Goal: Task Accomplishment & Management: Complete application form

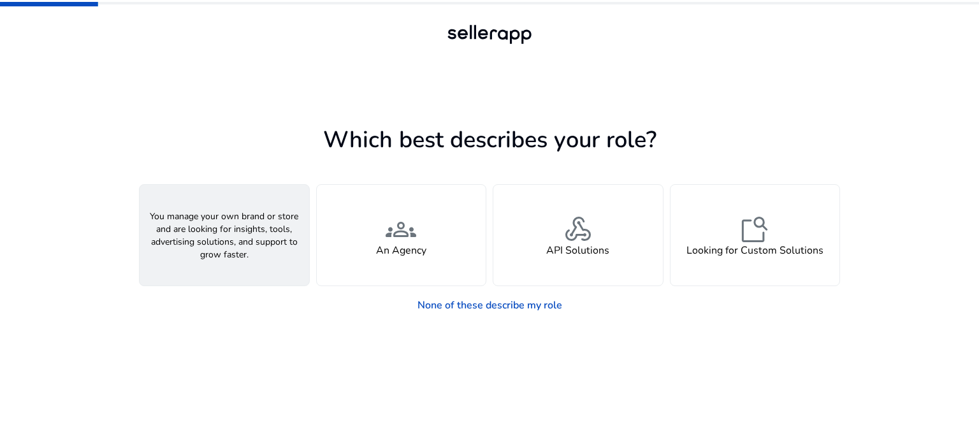
click at [251, 247] on div "person A Seller" at bounding box center [224, 235] width 169 height 101
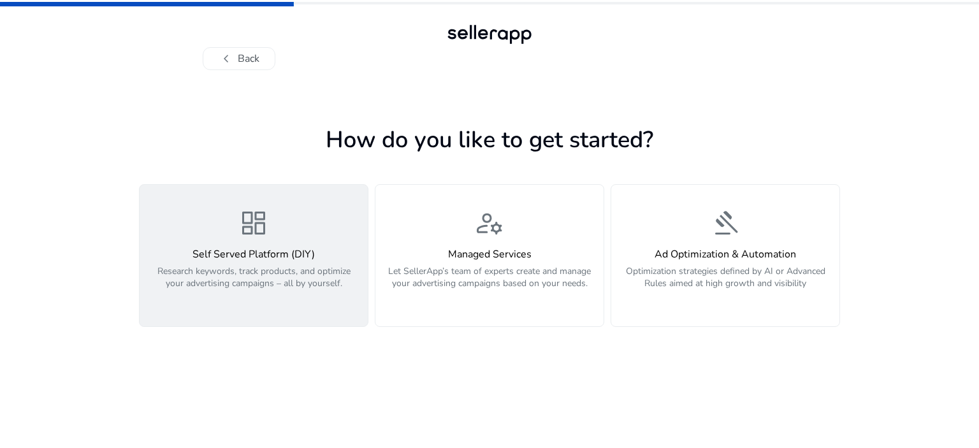
click at [334, 278] on p "Research keywords, track products, and optimize your advertising campaigns – al…" at bounding box center [253, 284] width 213 height 38
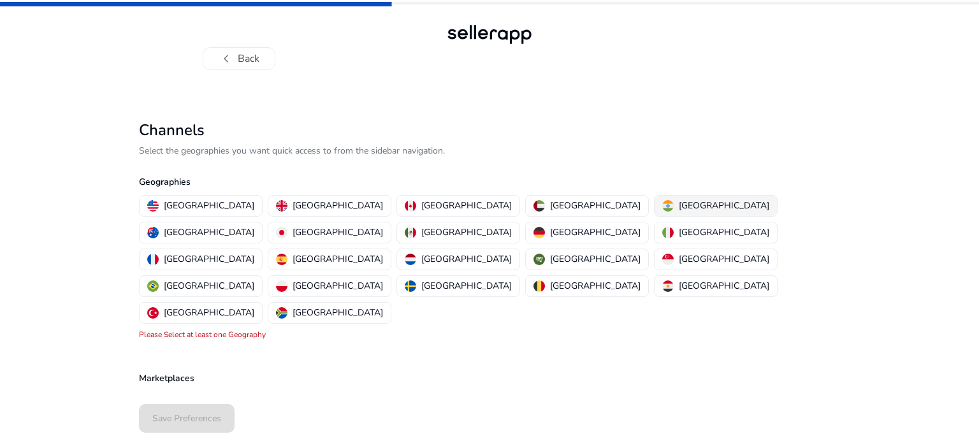
click at [678, 206] on p "[GEOGRAPHIC_DATA]" at bounding box center [723, 205] width 90 height 13
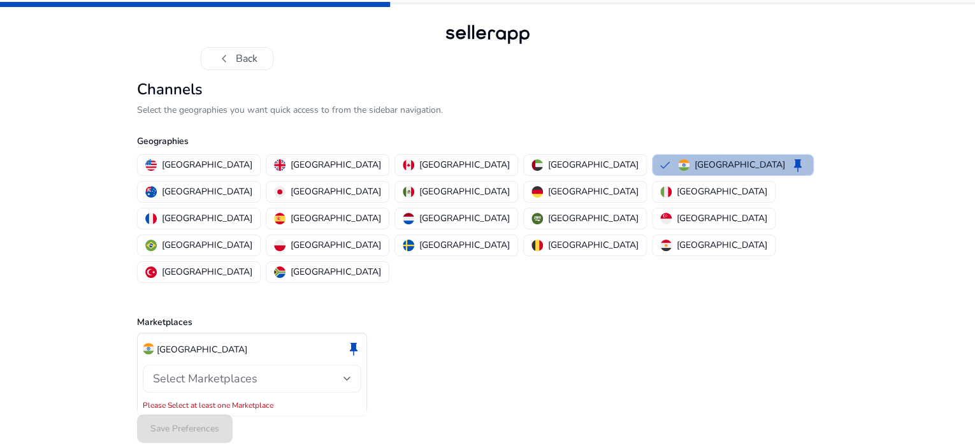
click at [206, 371] on div "Select Marketplaces" at bounding box center [252, 378] width 198 height 15
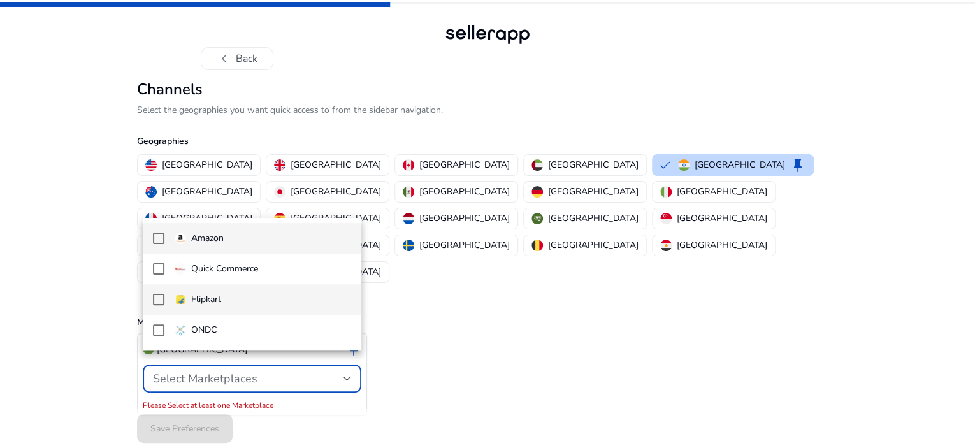
scroll to position [3, 0]
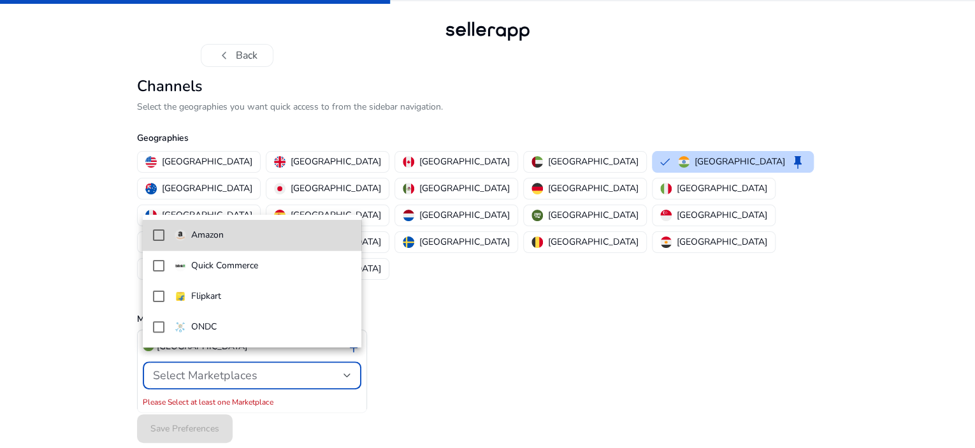
click at [162, 233] on mat-pseudo-checkbox at bounding box center [158, 234] width 11 height 11
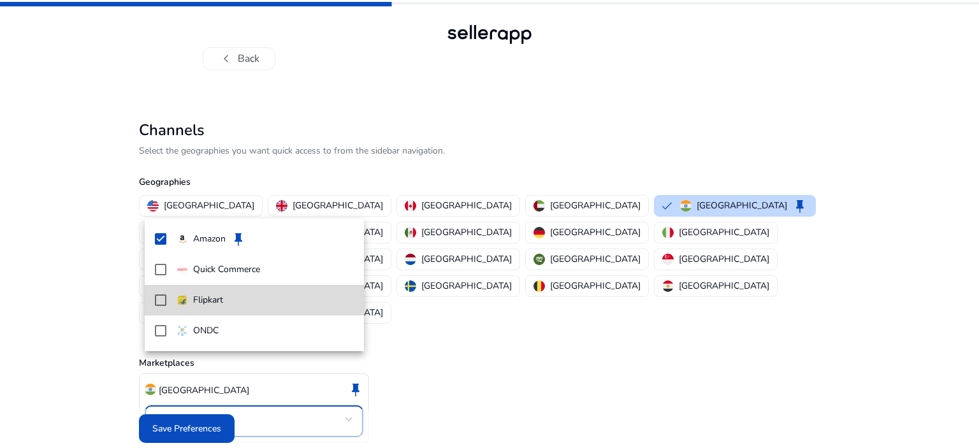
click at [162, 299] on mat-pseudo-checkbox at bounding box center [160, 299] width 11 height 11
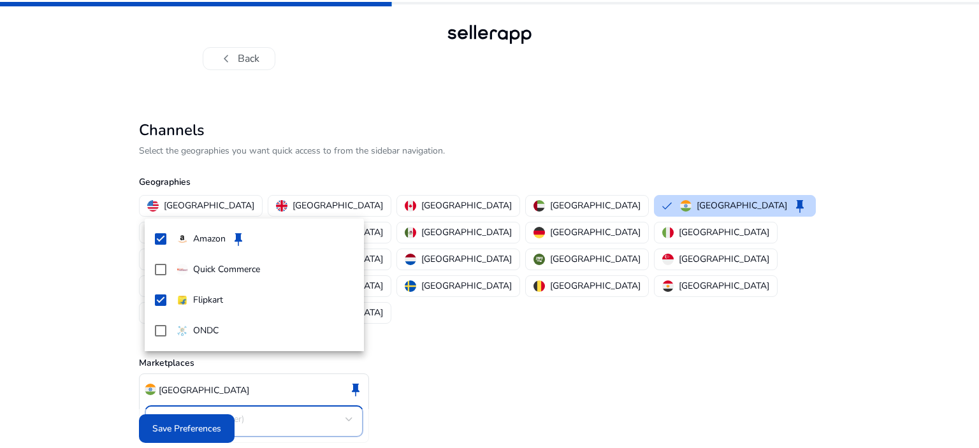
click at [90, 313] on div at bounding box center [489, 224] width 979 height 448
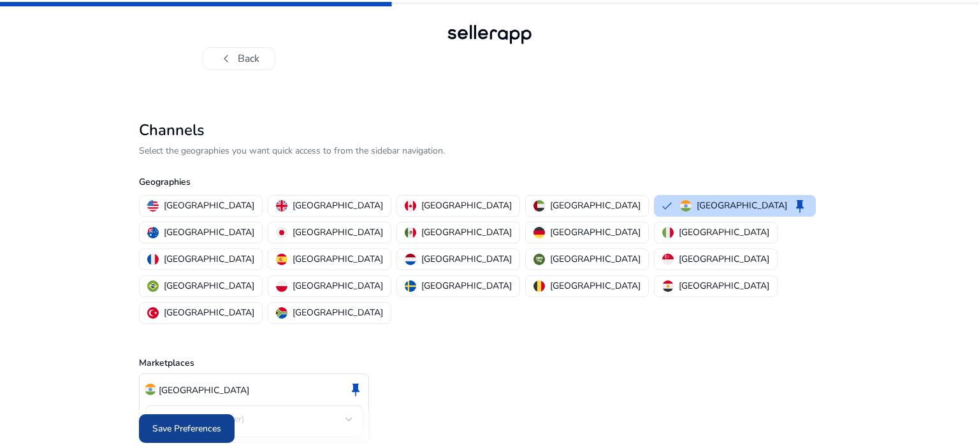
click at [174, 422] on span "Save Preferences" at bounding box center [186, 428] width 69 height 13
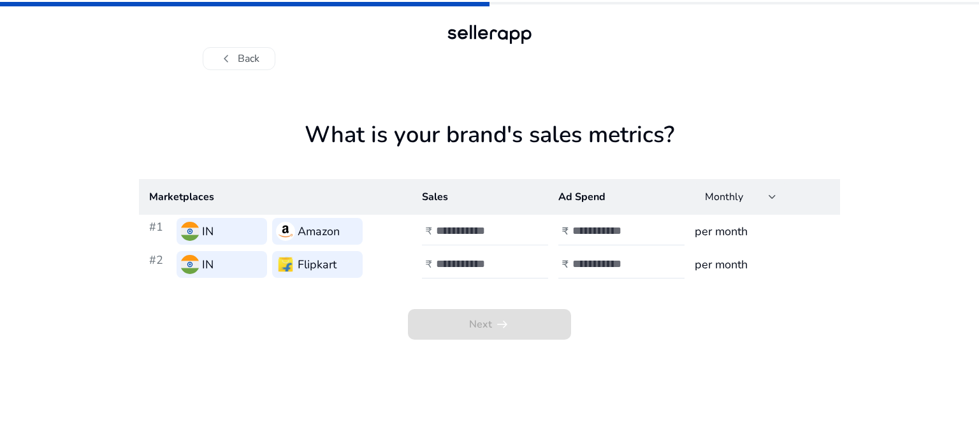
click at [494, 234] on input "number" at bounding box center [479, 231] width 86 height 14
click at [642, 230] on input "number" at bounding box center [615, 231] width 86 height 14
drag, startPoint x: 469, startPoint y: 222, endPoint x: 468, endPoint y: 229, distance: 7.0
click at [468, 229] on div at bounding box center [493, 231] width 115 height 28
click at [460, 269] on input "number" at bounding box center [479, 264] width 86 height 14
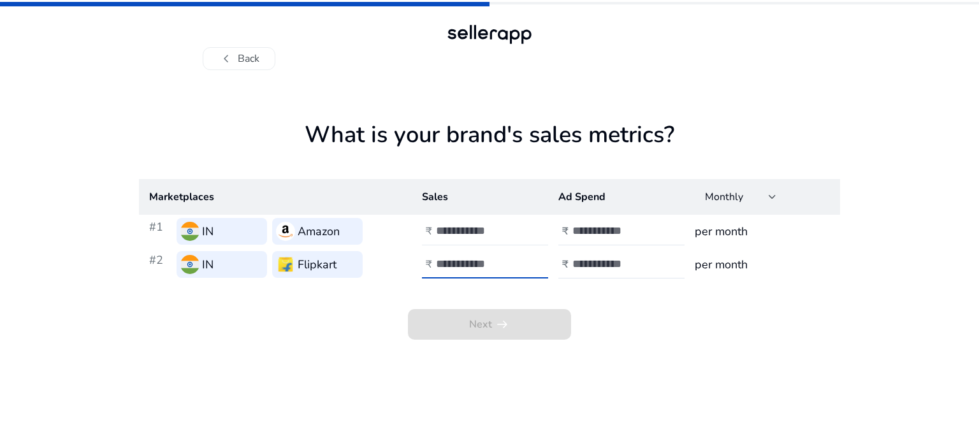
click at [463, 224] on input "*" at bounding box center [479, 231] width 86 height 14
type input "****"
click at [464, 262] on input "number" at bounding box center [479, 264] width 86 height 14
type input "****"
click at [624, 229] on input "number" at bounding box center [615, 231] width 86 height 14
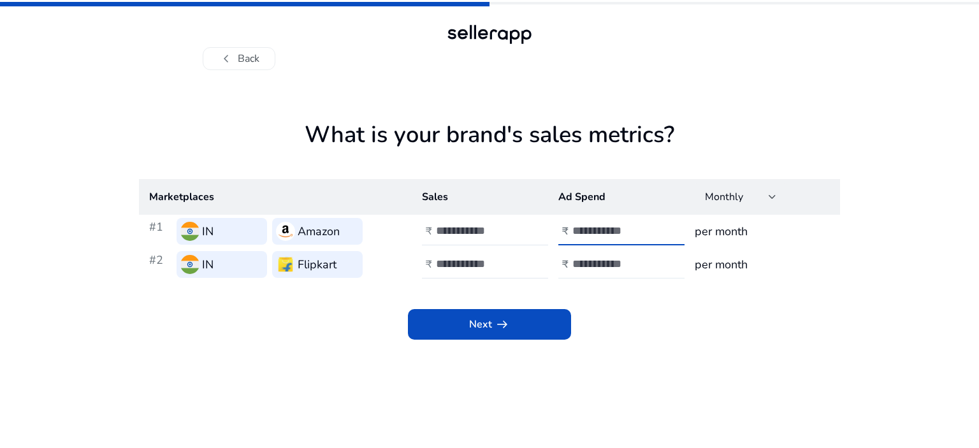
type input "***"
click at [610, 257] on input "number" at bounding box center [615, 264] width 86 height 14
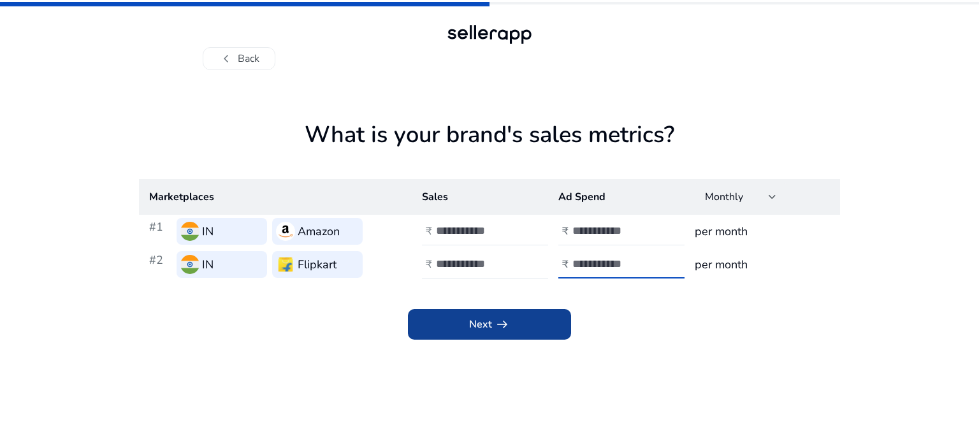
type input "***"
click at [507, 322] on span "arrow_right_alt" at bounding box center [501, 324] width 15 height 15
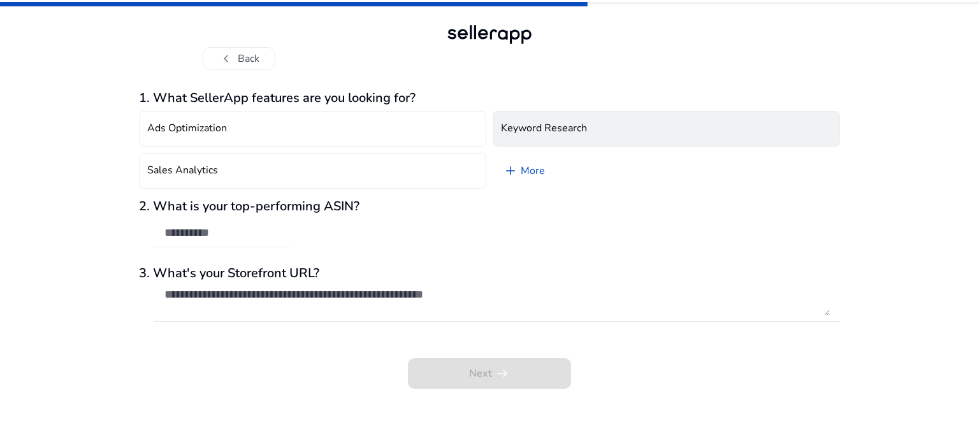
click at [597, 118] on button "Keyword Research" at bounding box center [665, 129] width 347 height 36
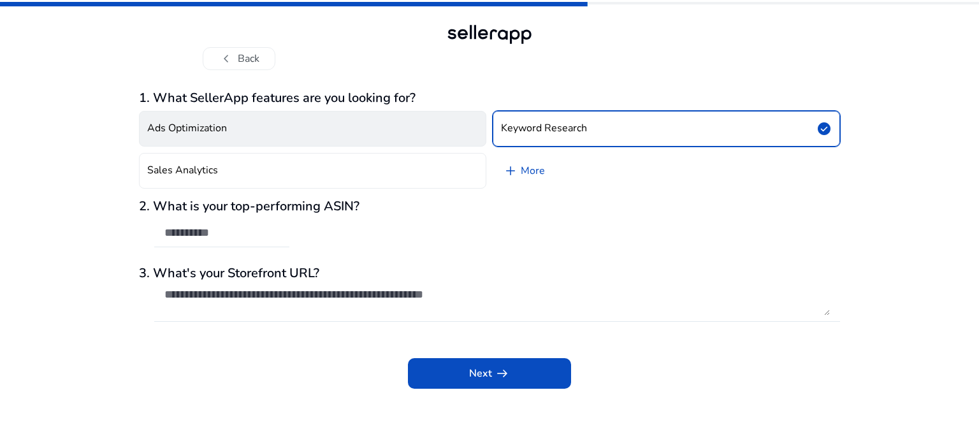
click at [331, 136] on button "Ads Optimization" at bounding box center [312, 129] width 347 height 36
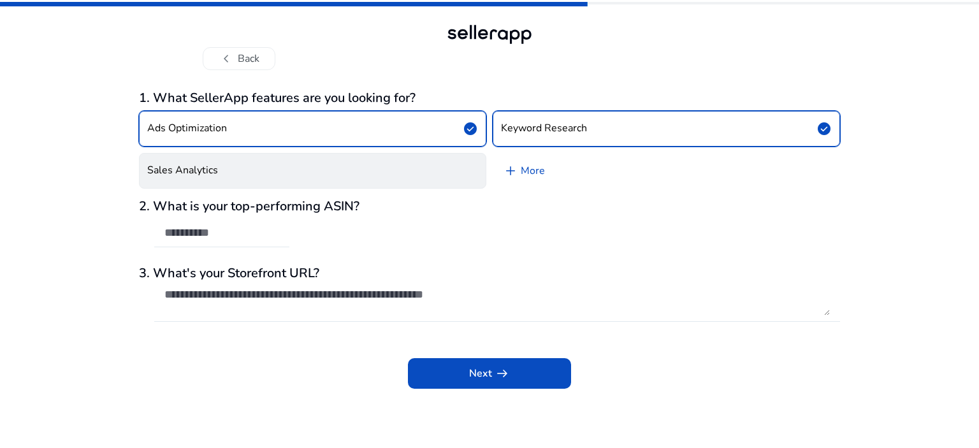
click at [331, 168] on button "Sales Analytics" at bounding box center [312, 171] width 347 height 36
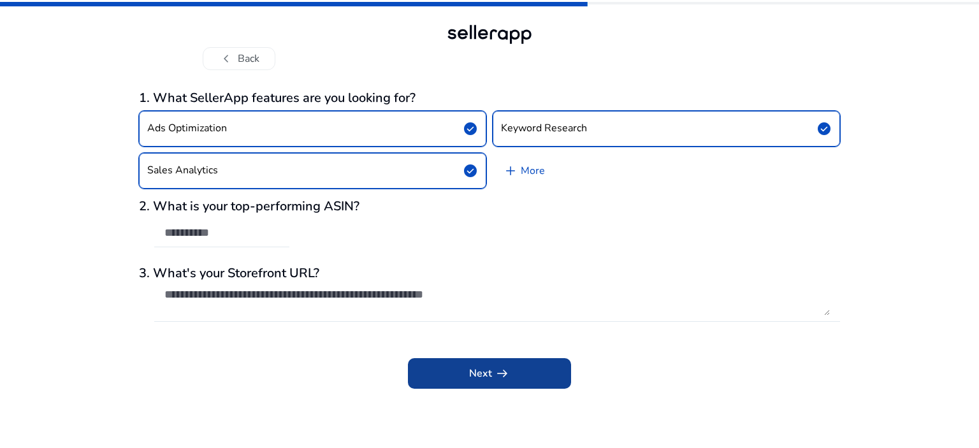
click at [515, 368] on span at bounding box center [489, 373] width 163 height 31
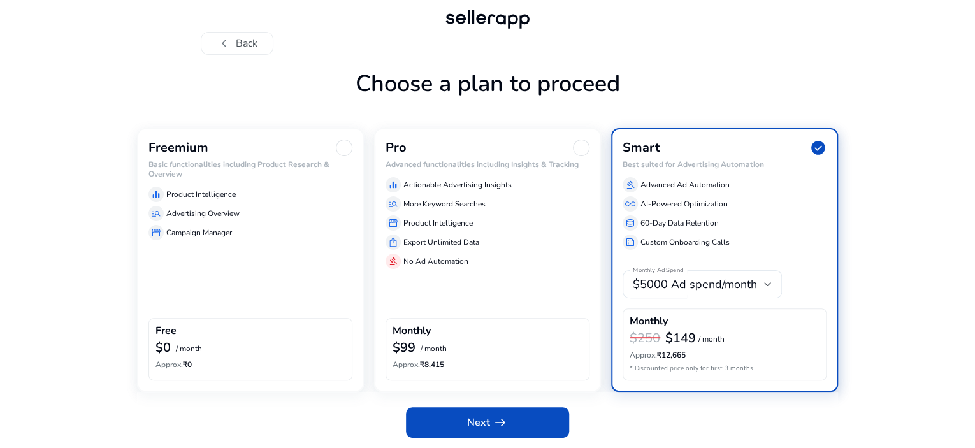
scroll to position [55, 0]
click at [236, 220] on div "manage_search Advertising Overview" at bounding box center [250, 213] width 204 height 15
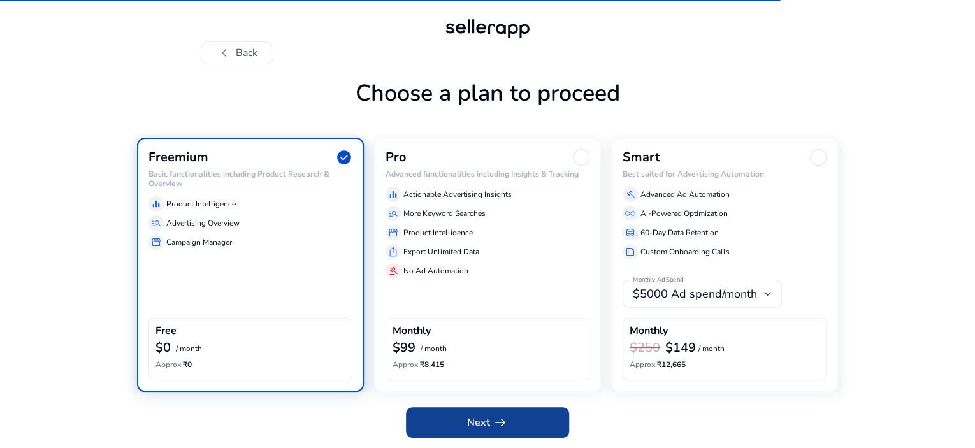
click at [480, 417] on span "Next arrow_right_alt" at bounding box center [487, 422] width 41 height 15
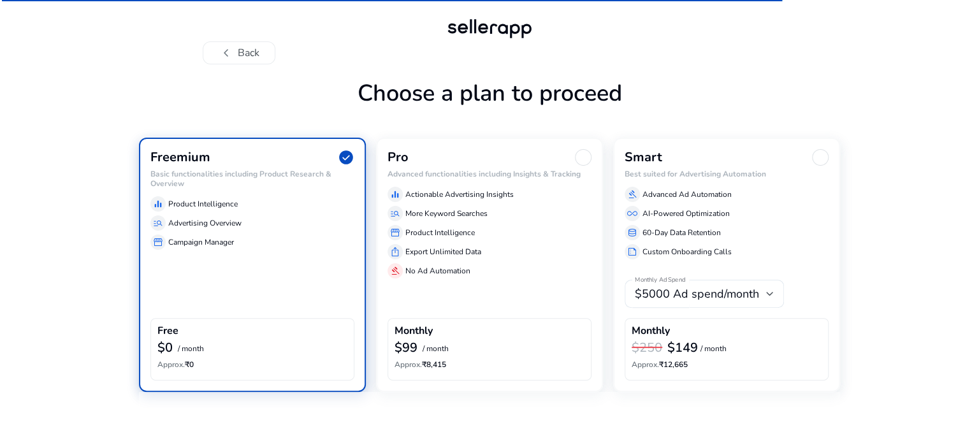
scroll to position [0, 0]
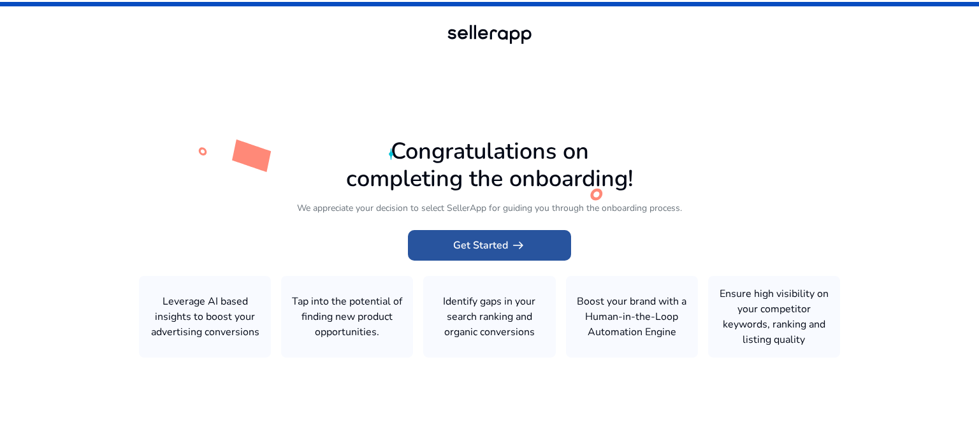
click at [525, 243] on span "arrow_right_alt" at bounding box center [517, 245] width 15 height 15
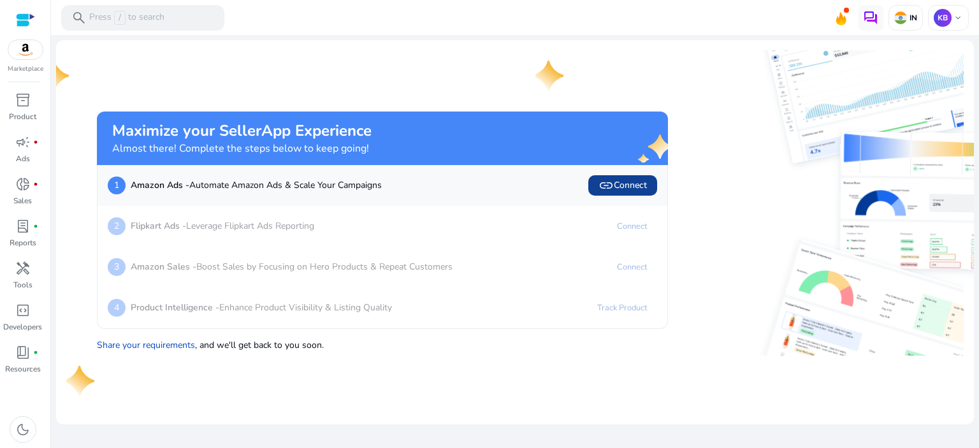
click at [606, 189] on span "link" at bounding box center [605, 185] width 15 height 15
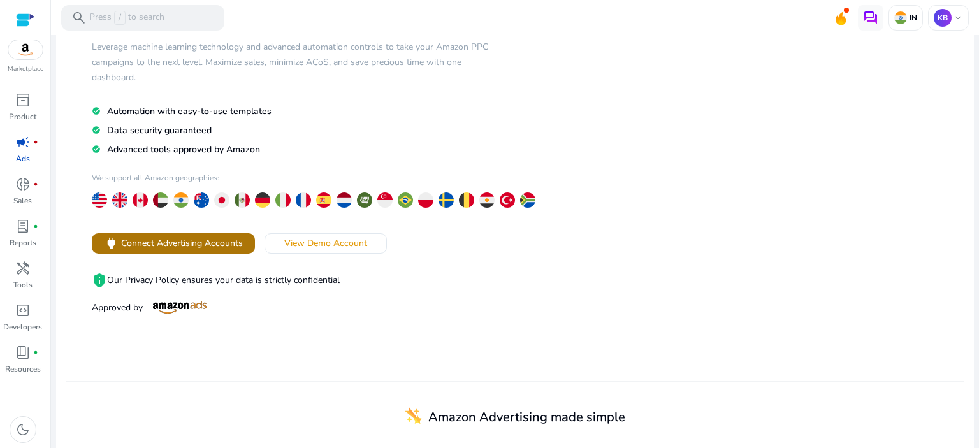
scroll to position [64, 0]
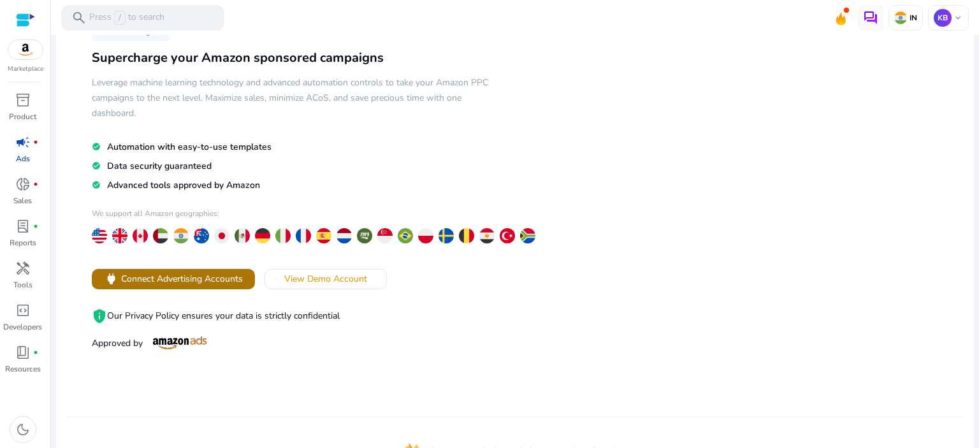
click at [181, 283] on span "Connect Advertising Accounts" at bounding box center [182, 278] width 122 height 13
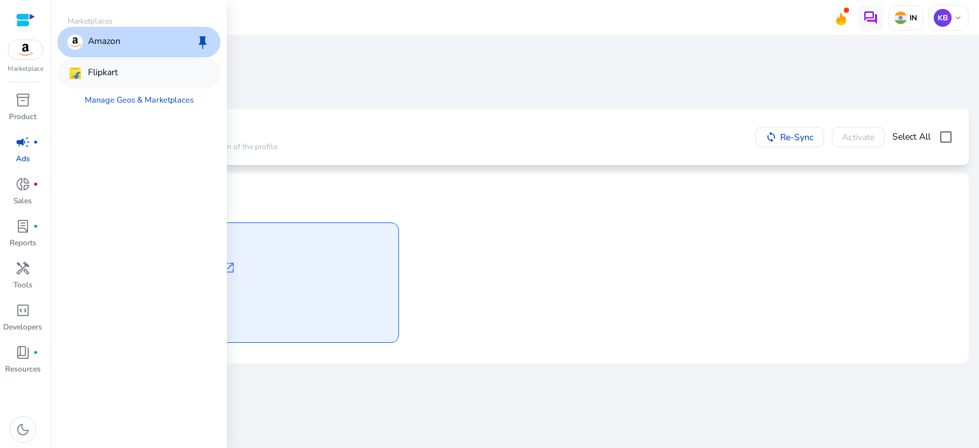
click at [108, 68] on p "Flipkart" at bounding box center [103, 73] width 30 height 15
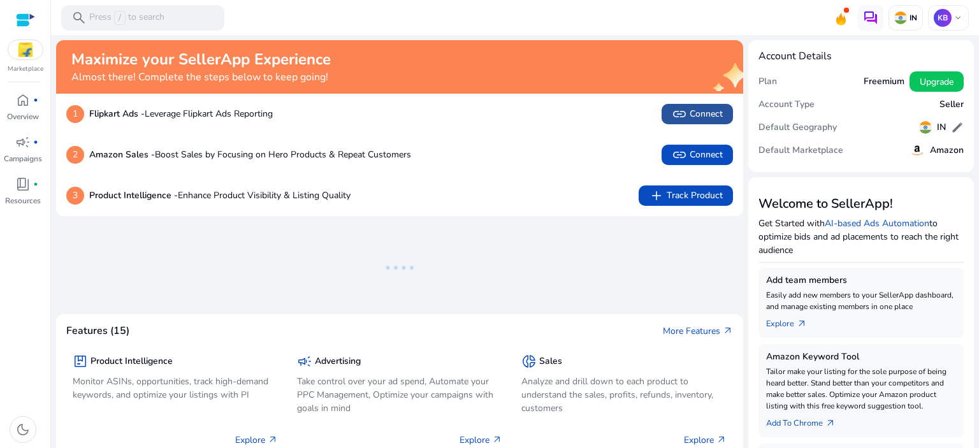
click at [704, 118] on span "link Connect" at bounding box center [696, 113] width 51 height 15
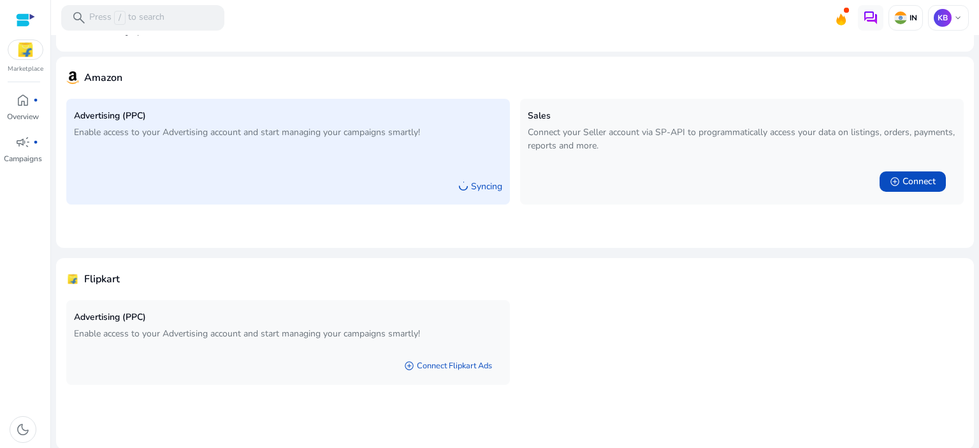
scroll to position [66, 0]
click at [455, 366] on link "add_circle Connect Flipkart Ads" at bounding box center [448, 365] width 108 height 23
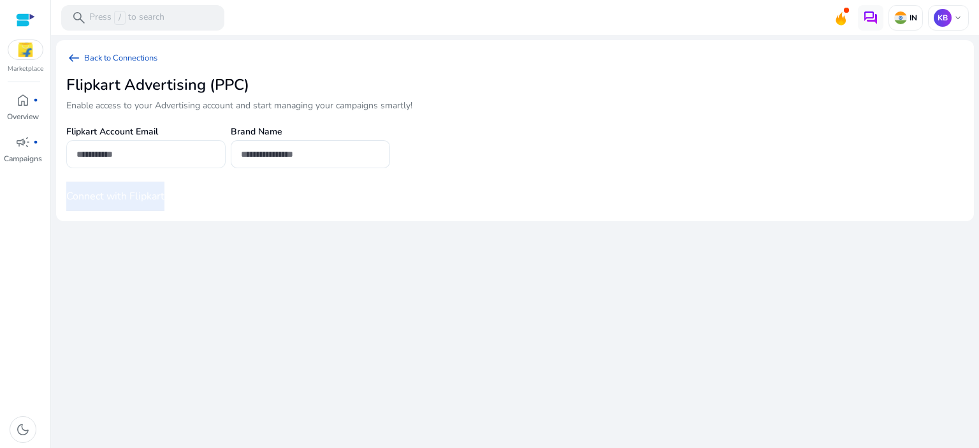
click at [119, 156] on input "email" at bounding box center [145, 154] width 139 height 14
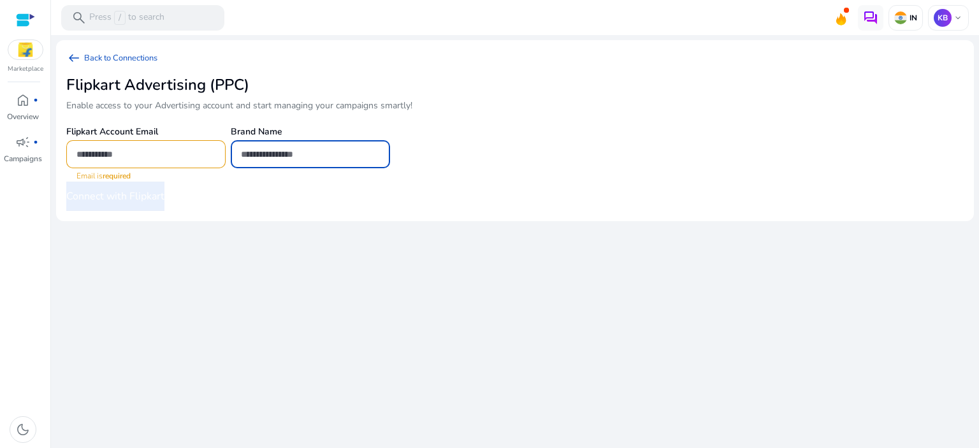
click at [301, 154] on input "text" at bounding box center [310, 154] width 139 height 14
click at [162, 156] on input "email" at bounding box center [145, 154] width 139 height 14
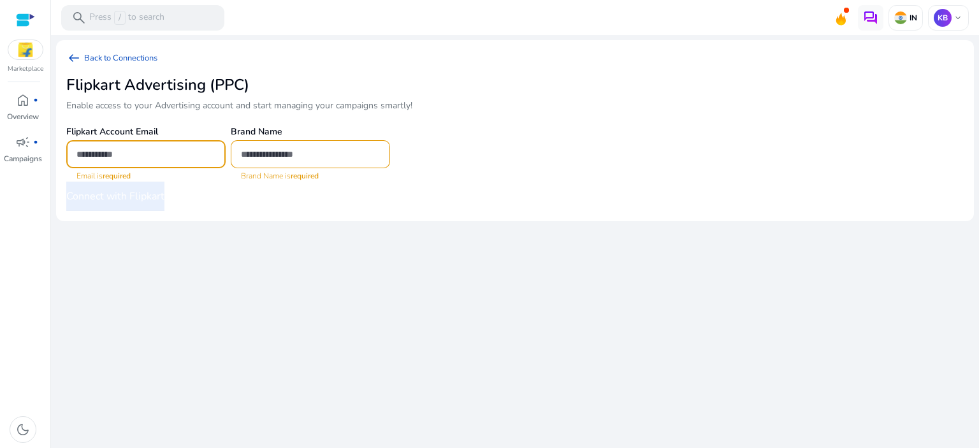
paste input "**********"
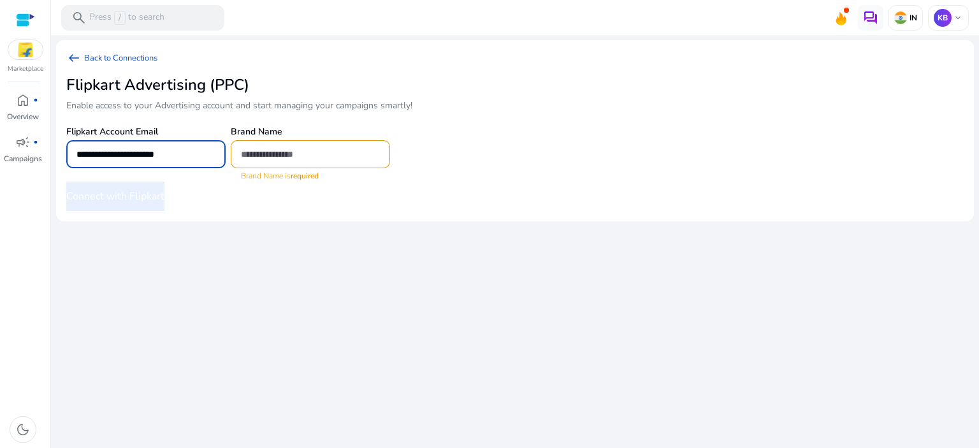
type input "**********"
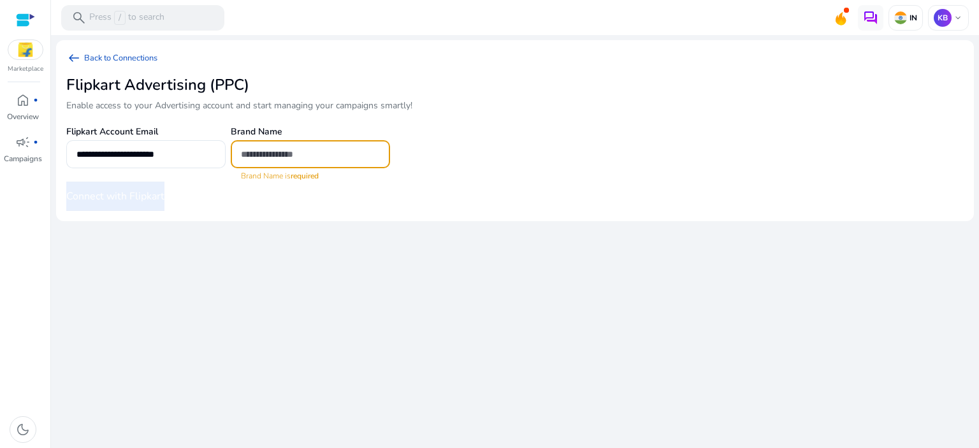
click at [322, 153] on input "text" at bounding box center [310, 154] width 139 height 14
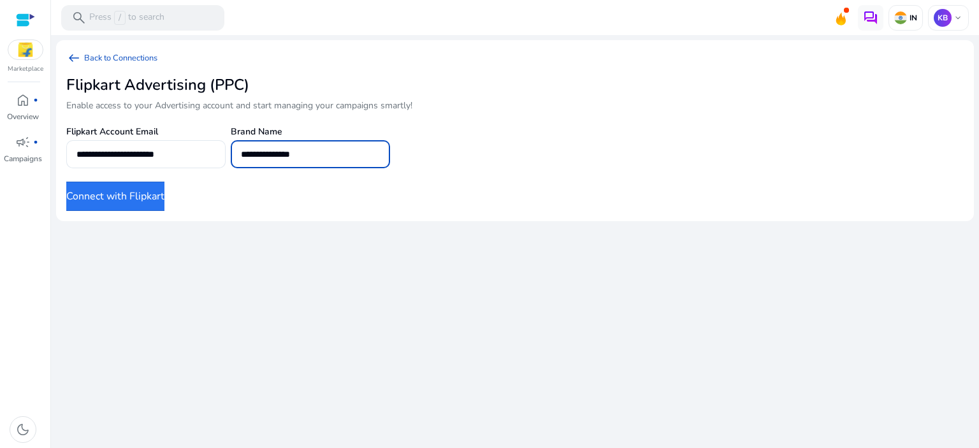
type input "**********"
click at [143, 197] on button "Connect with Flipkart" at bounding box center [115, 196] width 98 height 29
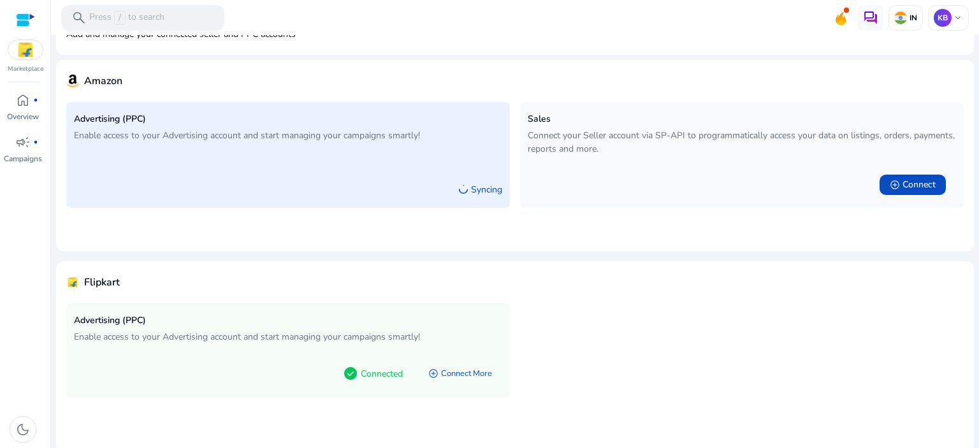
scroll to position [66, 0]
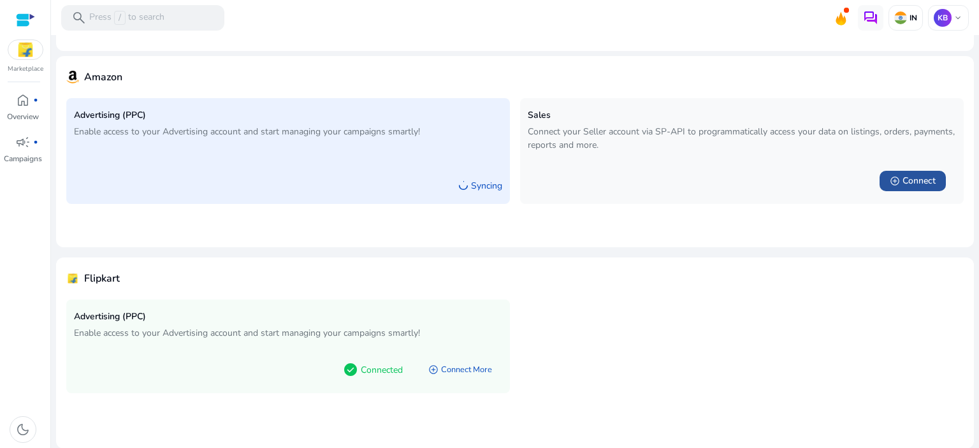
click at [910, 178] on span "Connect" at bounding box center [918, 181] width 33 height 13
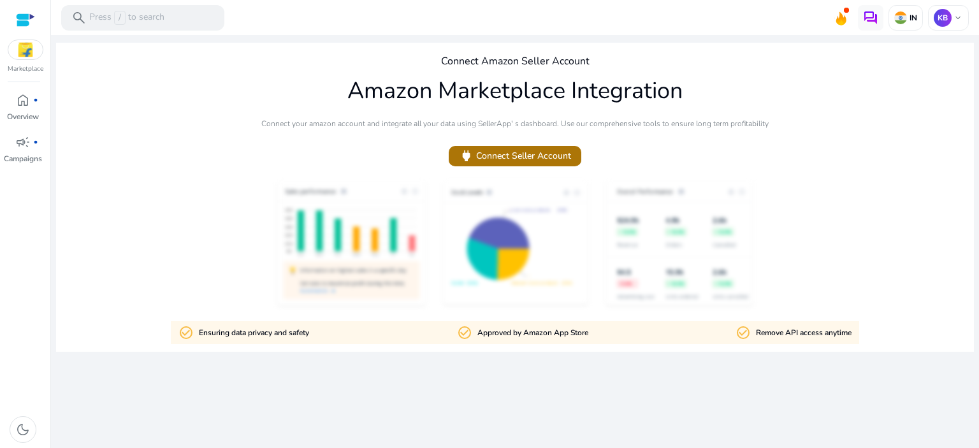
click at [557, 166] on span at bounding box center [514, 156] width 133 height 31
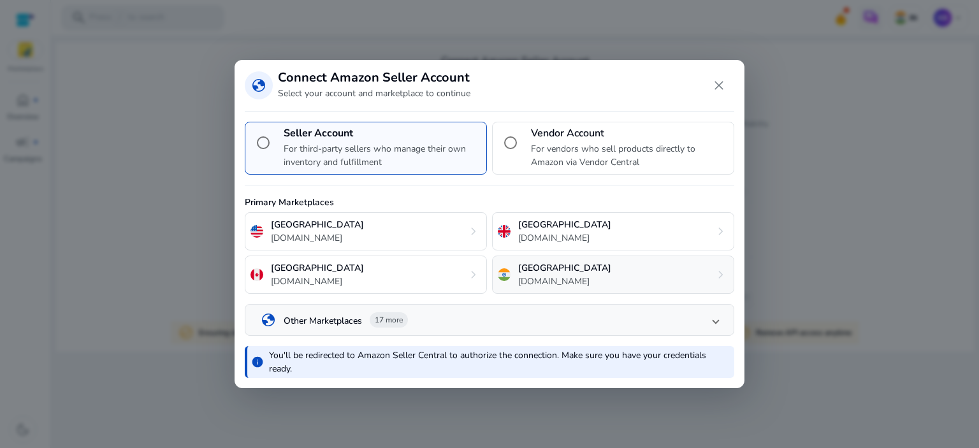
click at [566, 278] on div "India amazon.in chevron_right" at bounding box center [613, 274] width 242 height 38
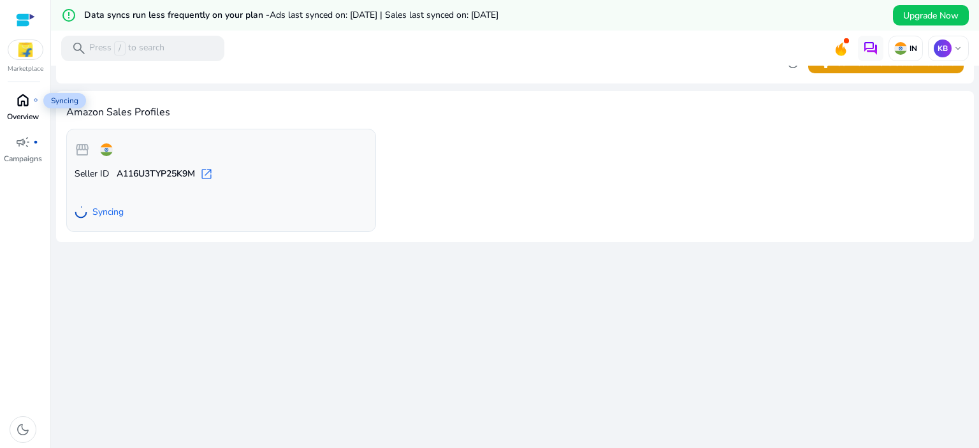
click at [20, 104] on span "home" at bounding box center [22, 99] width 15 height 15
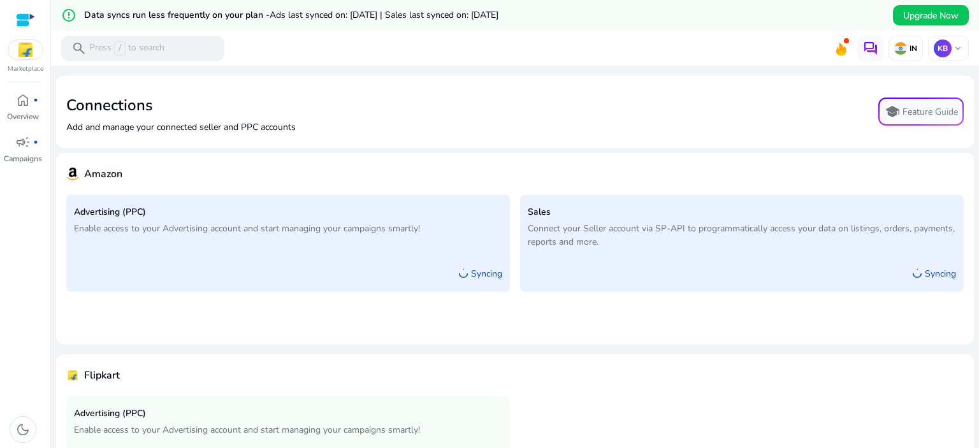
scroll to position [97, 0]
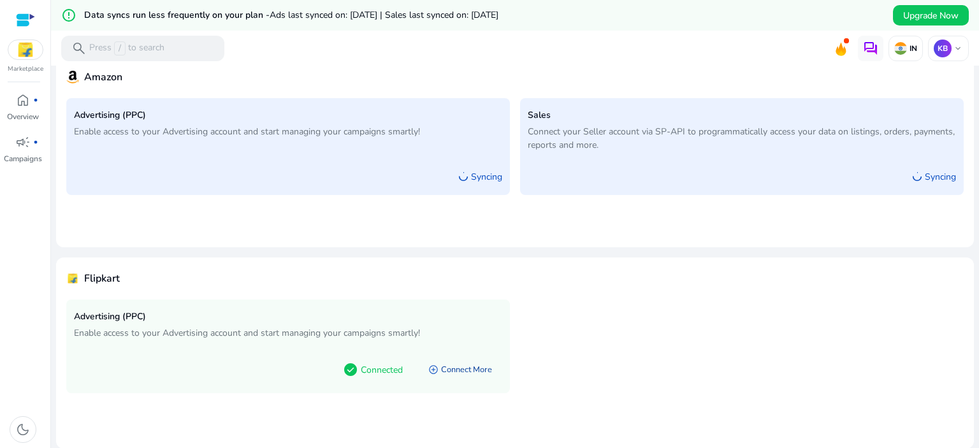
click at [466, 369] on link "add_circle Connect More" at bounding box center [460, 369] width 84 height 23
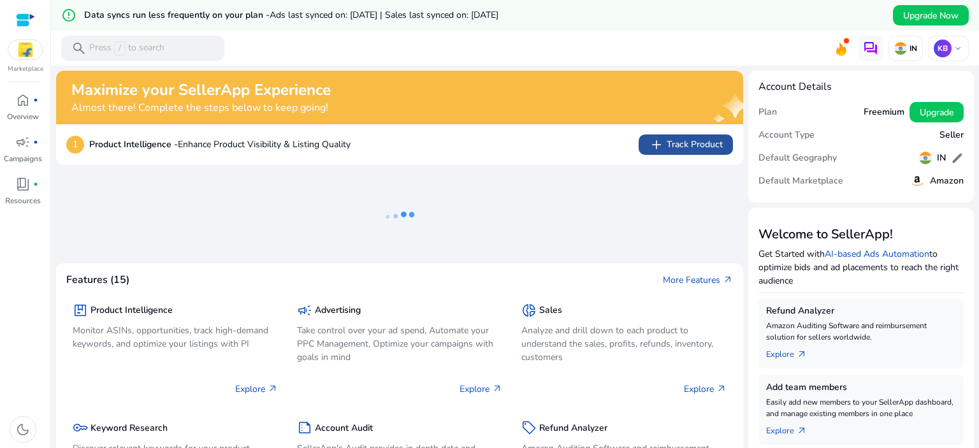
click at [696, 148] on span "add Track Product" at bounding box center [686, 144] width 74 height 15
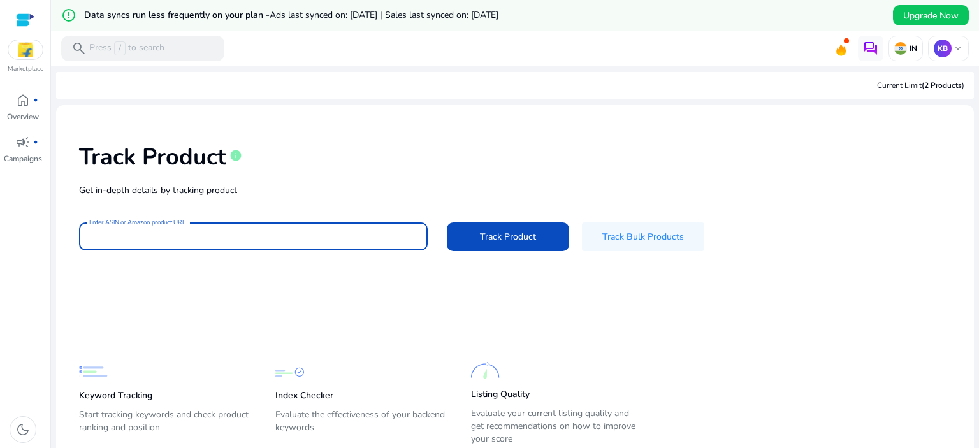
click at [236, 236] on input "Enter ASIN or Amazon product URL" at bounding box center [253, 236] width 328 height 14
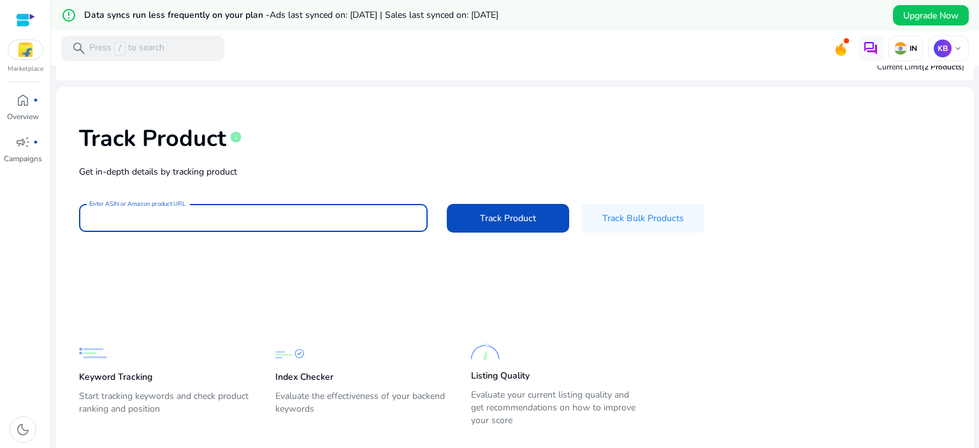
scroll to position [43, 0]
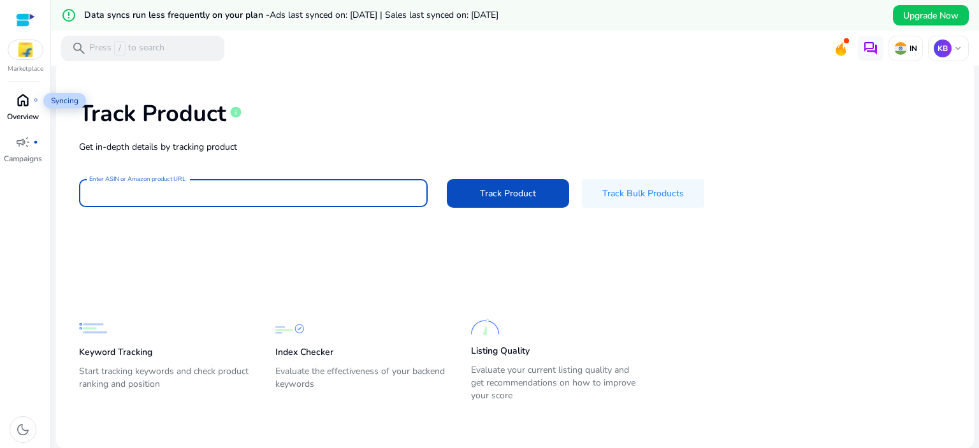
click at [29, 100] on span "home" at bounding box center [22, 99] width 15 height 15
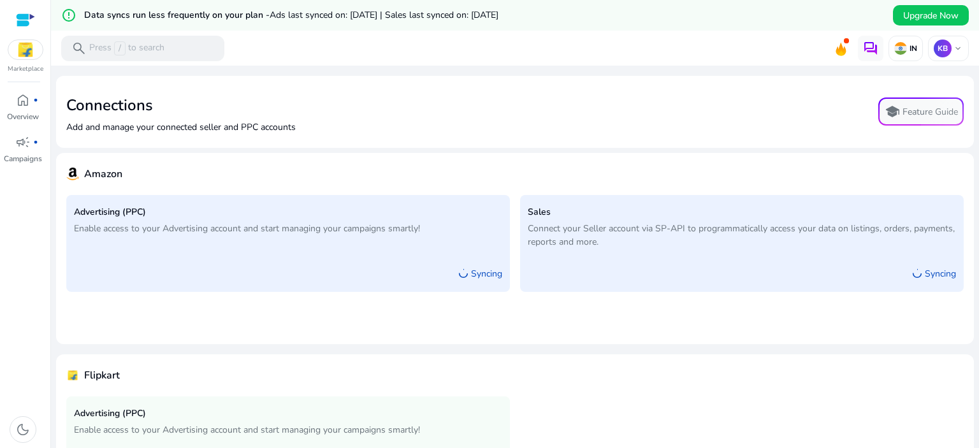
click at [21, 20] on div at bounding box center [25, 20] width 19 height 15
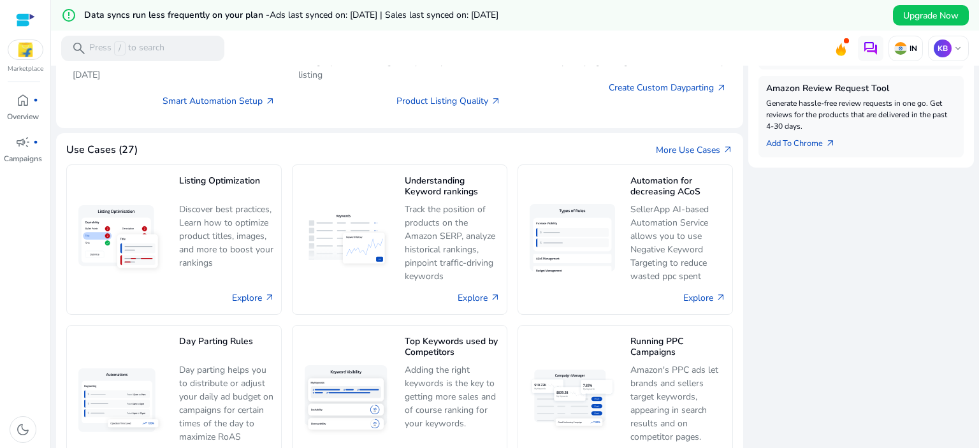
scroll to position [510, 0]
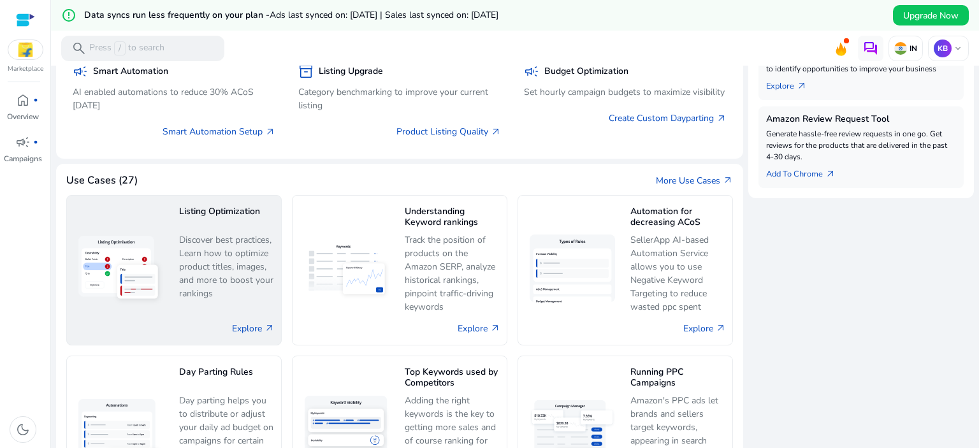
click at [219, 229] on div "Listing Optimization Discover best practices, Learn how to optimize product tit…" at bounding box center [227, 253] width 96 height 102
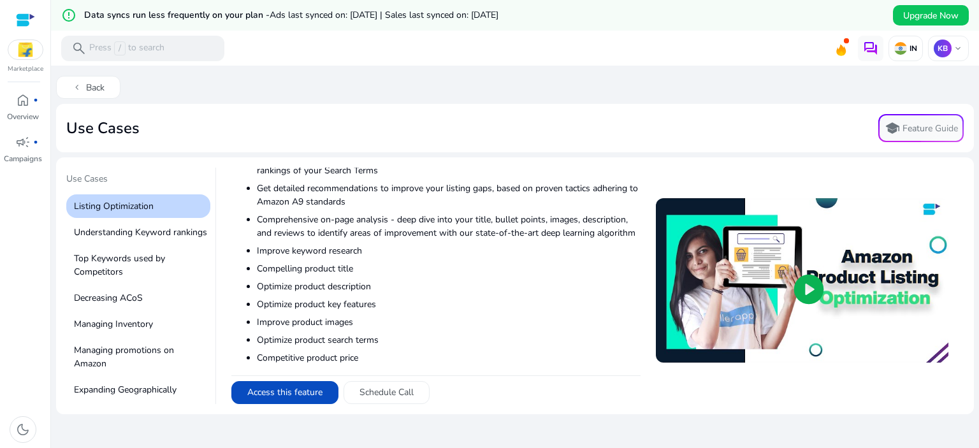
scroll to position [359, 0]
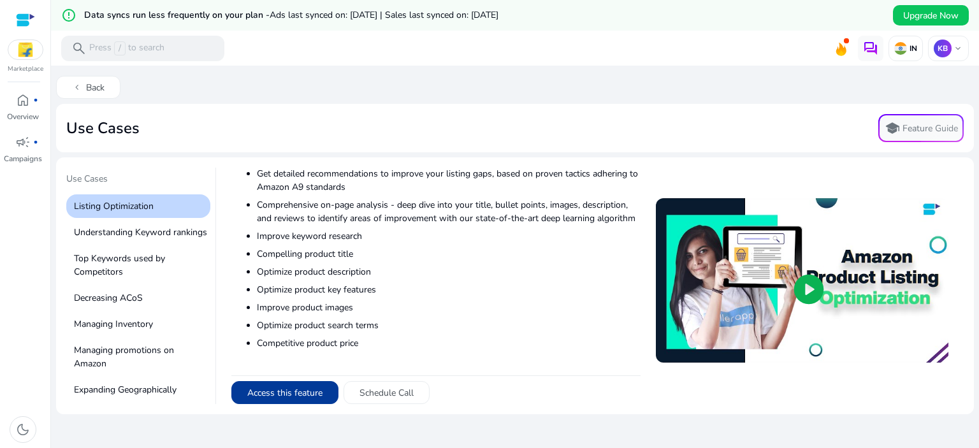
click at [280, 387] on button "Access this feature" at bounding box center [284, 392] width 107 height 23
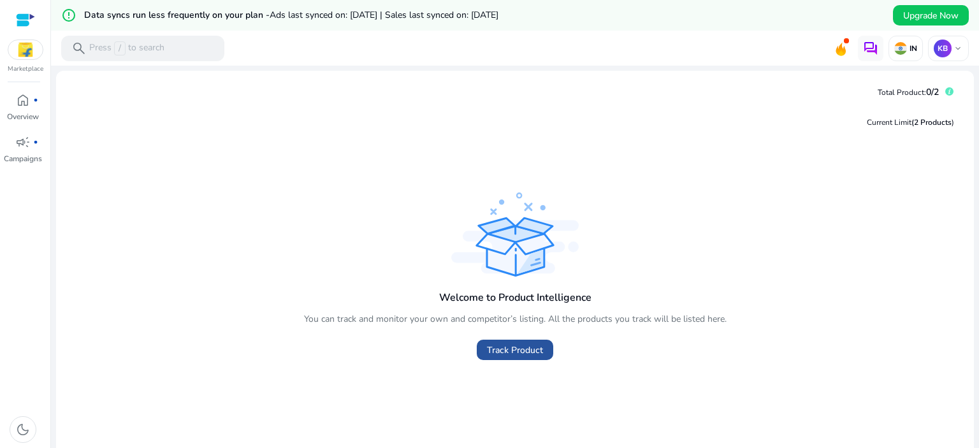
click at [517, 355] on span "Track Product" at bounding box center [515, 349] width 56 height 13
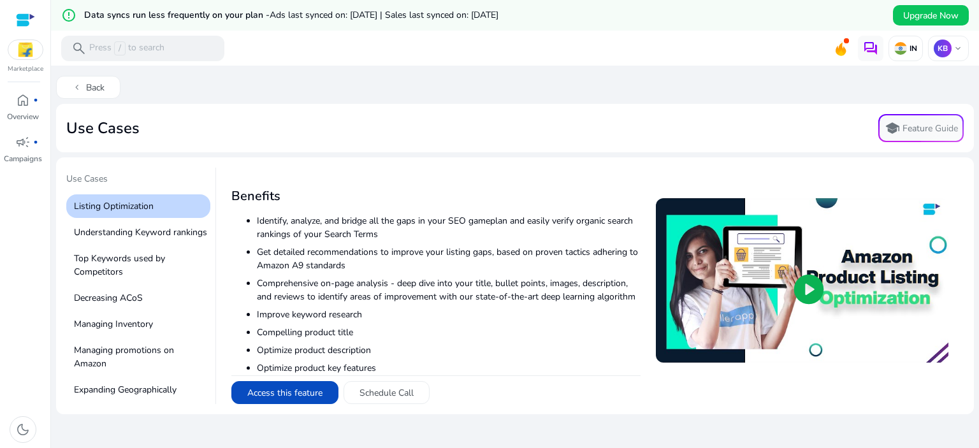
scroll to position [359, 0]
